Goal: Information Seeking & Learning: Learn about a topic

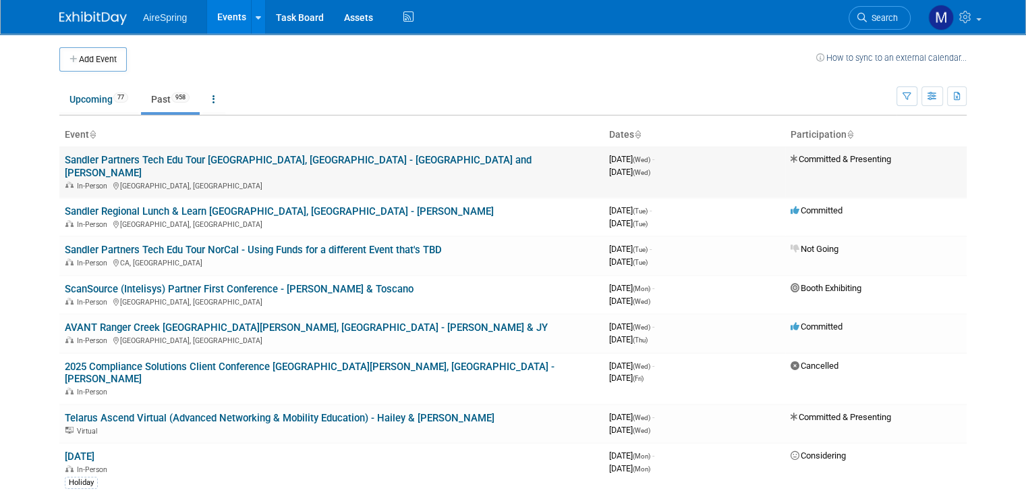
click at [280, 160] on link "Sandler Partners Tech Edu Tour [GEOGRAPHIC_DATA], [GEOGRAPHIC_DATA] - [GEOGRAPH…" at bounding box center [298, 166] width 467 height 25
click at [211, 205] on link "Sandler Regional Lunch & Learn [GEOGRAPHIC_DATA], [GEOGRAPHIC_DATA] - [PERSON_N…" at bounding box center [279, 211] width 429 height 12
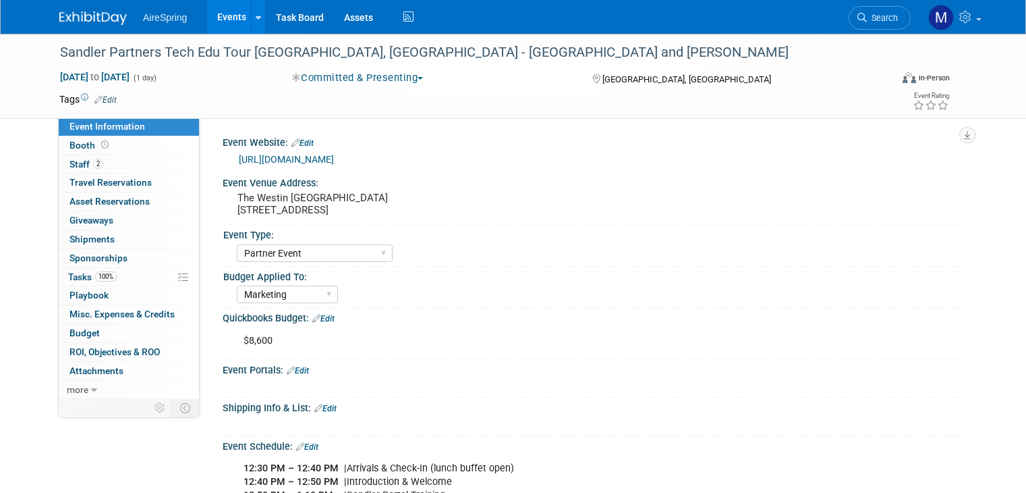
select select "Partner Event"
select select "Marketing"
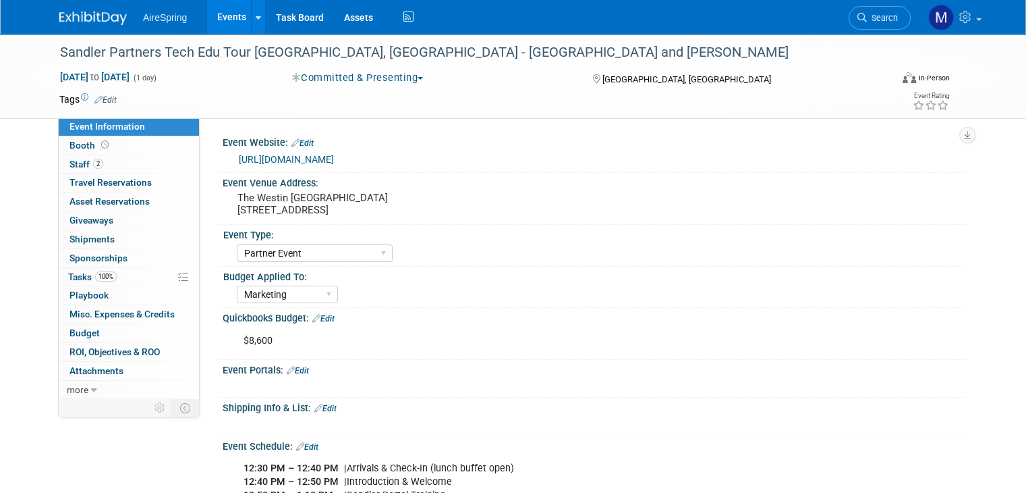
click at [334, 159] on link "https://www.eventbrite.com/e/technology-education-tour-annapolis-tickets-154922…" at bounding box center [286, 159] width 95 height 11
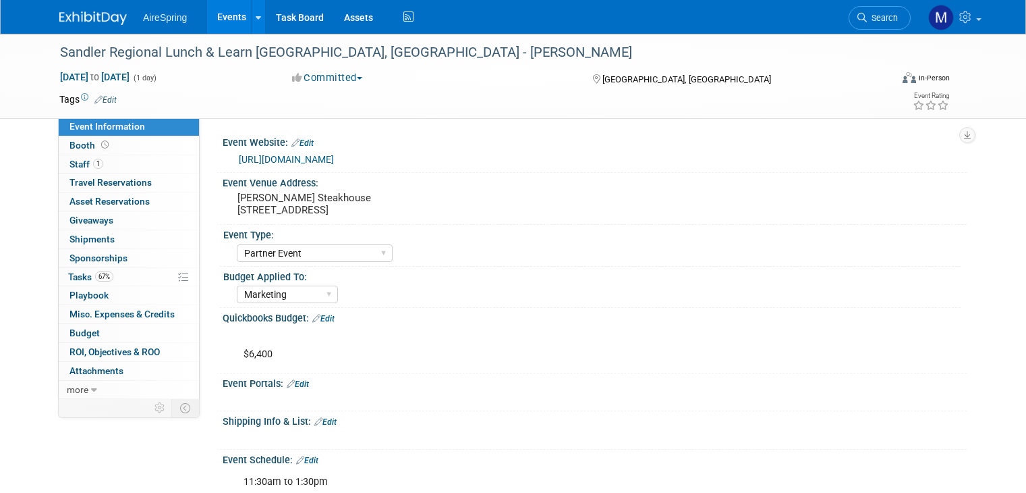
select select "Partner Event"
select select "Marketing"
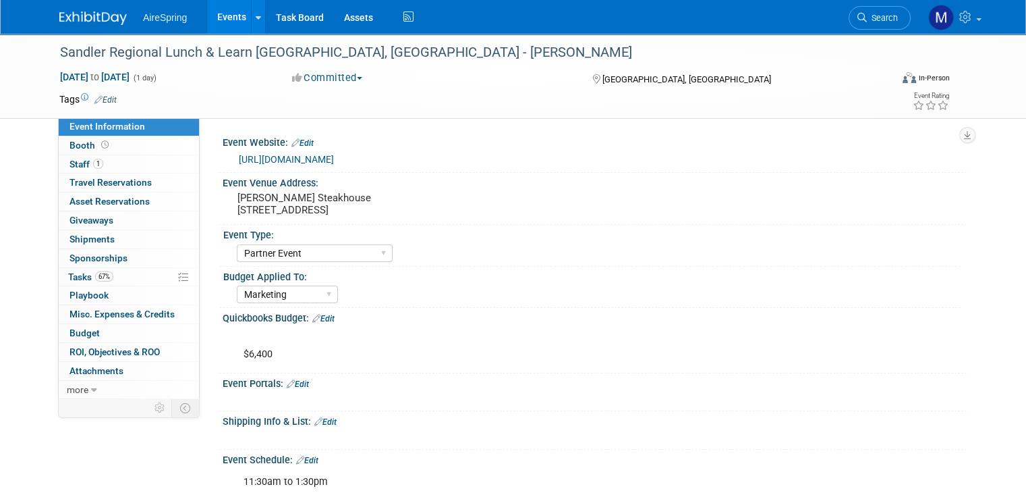
click at [334, 162] on link "https://www.eventbrite.com/e/regional-lunch-learn-columbus-tickets-154927491597…" at bounding box center [286, 159] width 95 height 11
click at [92, 19] on img at bounding box center [92, 17] width 67 height 13
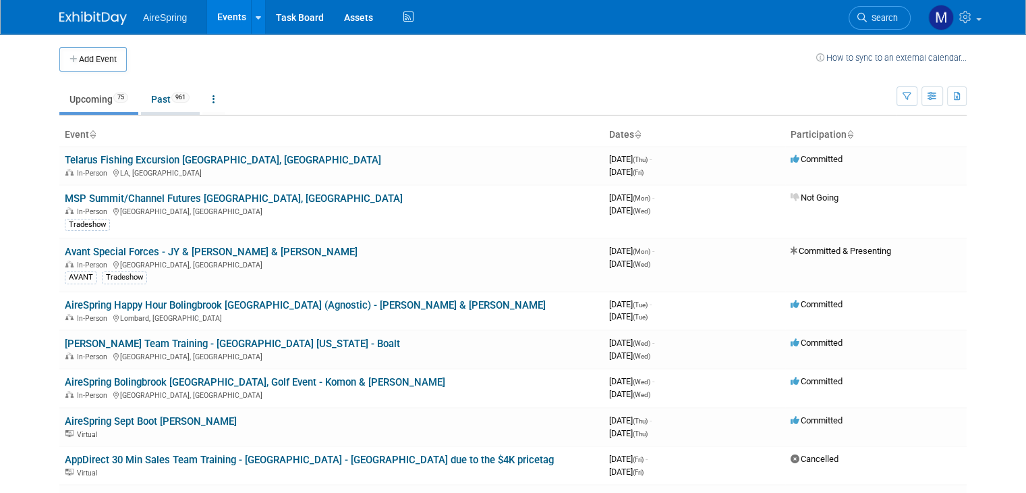
click at [146, 106] on link "Past 961" at bounding box center [170, 99] width 59 height 26
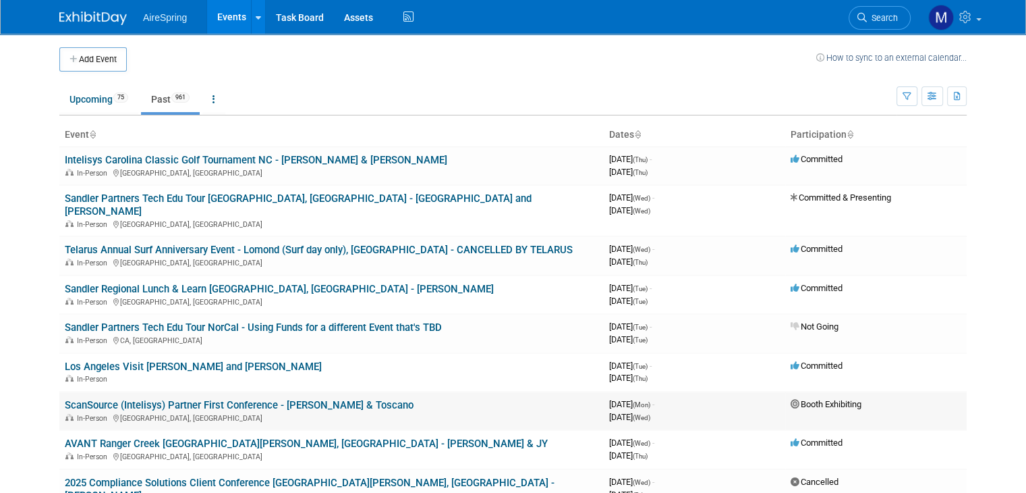
click at [204, 399] on link "ScanSource (Intelisys) Partner First Conference - [PERSON_NAME] & Toscano" at bounding box center [239, 405] width 349 height 12
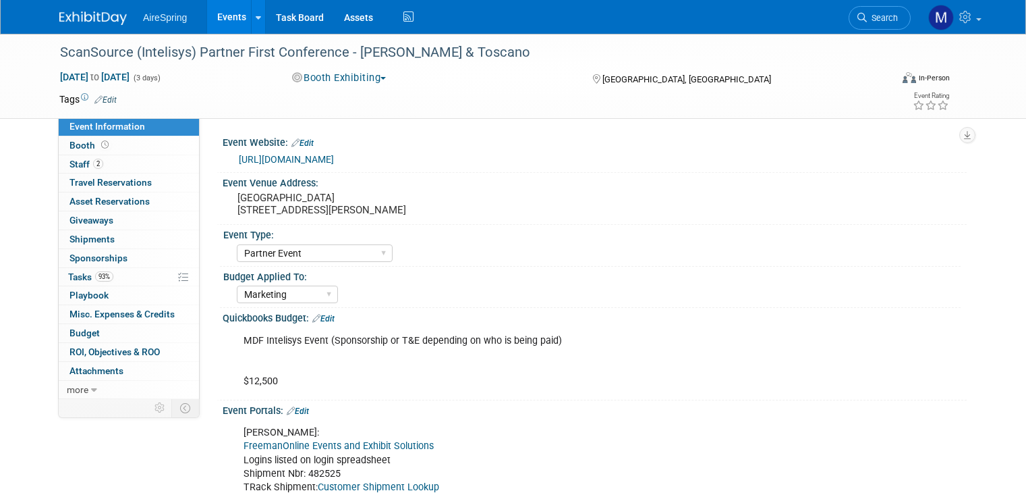
select select "Partner Event"
select select "Marketing"
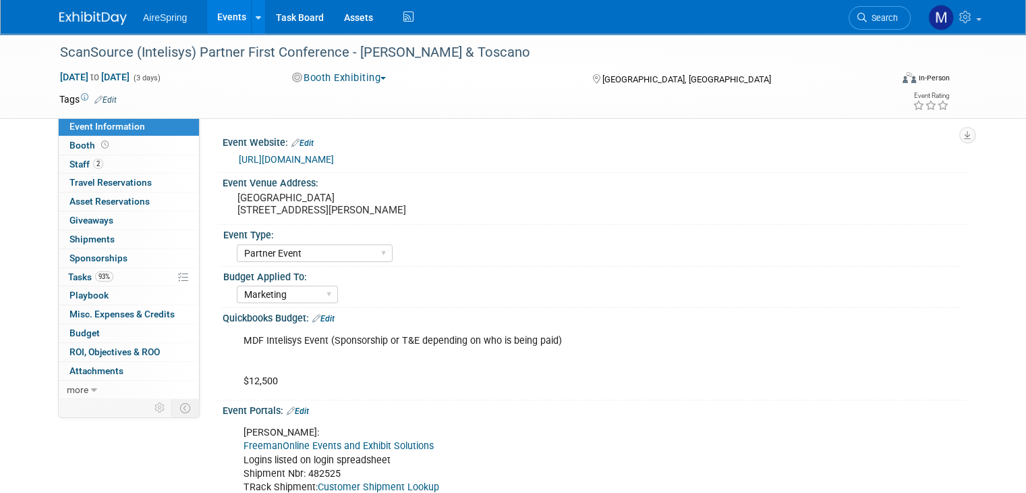
click at [334, 160] on link "[URL][DOMAIN_NAME]" at bounding box center [286, 159] width 95 height 11
